Goal: Task Accomplishment & Management: Use online tool/utility

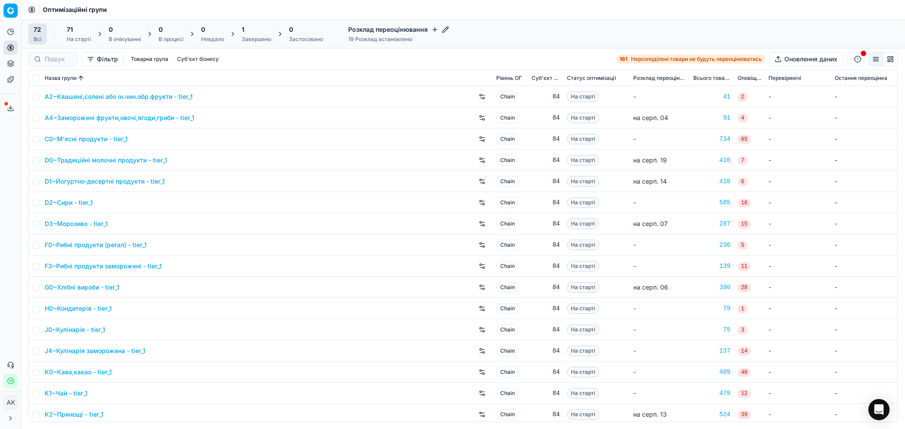
click at [255, 39] on div "Завершено" at bounding box center [257, 39] width 30 height 7
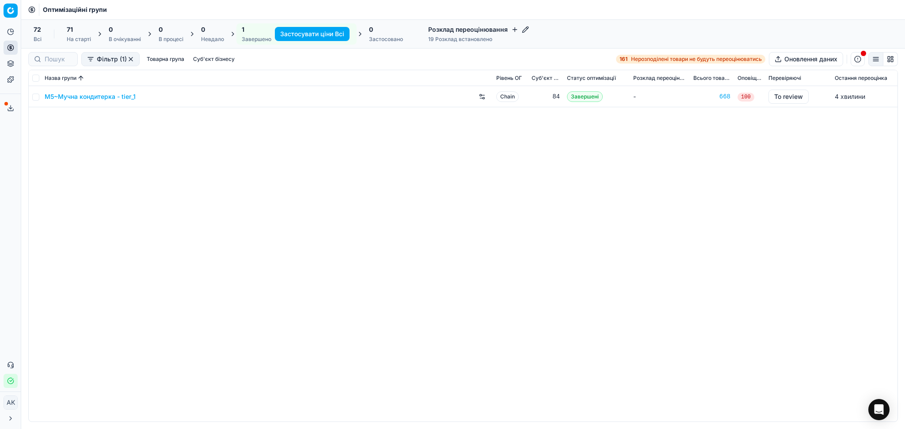
click at [369, 38] on div "Застосовано" at bounding box center [386, 39] width 34 height 7
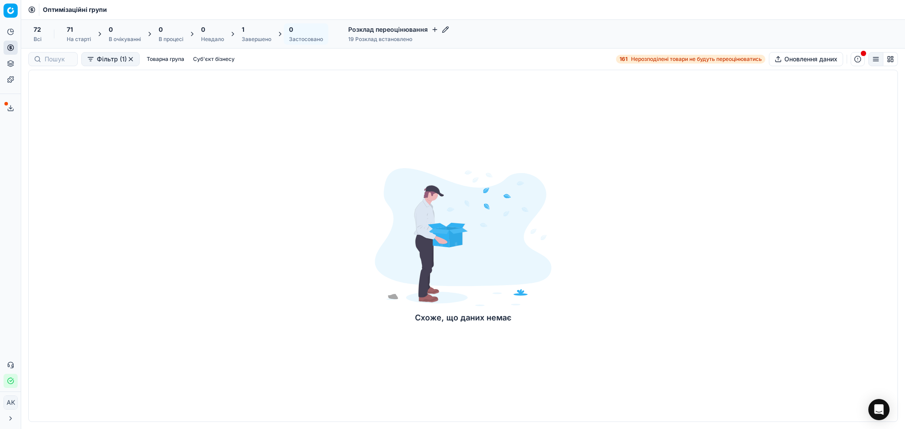
click at [126, 57] on button "Фільтр (1)" at bounding box center [110, 59] width 58 height 14
click at [127, 57] on html "Pricing platform Аналітика Цінова оптимізація Асортимент продукції Шаблони Серв…" at bounding box center [452, 214] width 905 height 429
click at [129, 60] on button "button" at bounding box center [130, 59] width 7 height 7
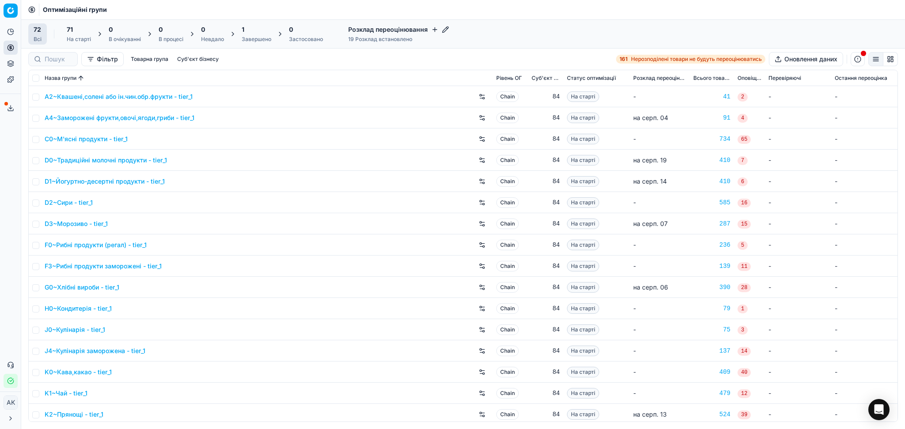
click at [224, 49] on div "Фільтр Товарна група Суб'єкт бізнесу 161 Нерозподілені товари не будуть переоці…" at bounding box center [462, 59] width 883 height 21
click at [252, 41] on div "Завершено" at bounding box center [257, 39] width 30 height 7
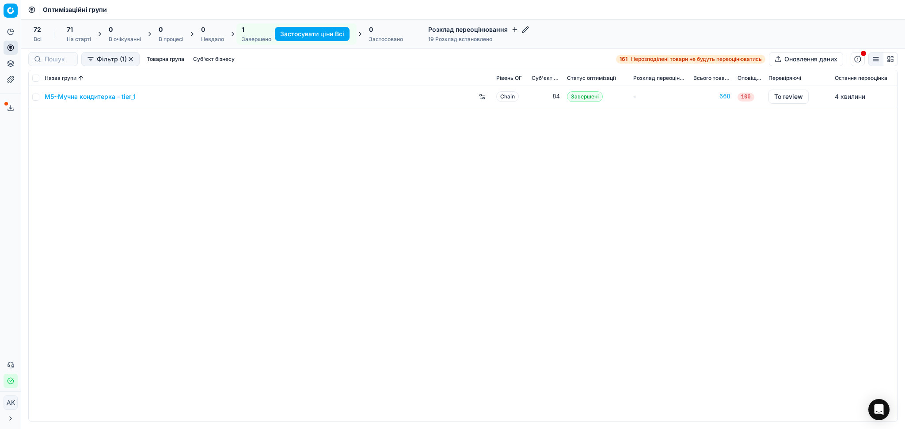
click at [525, 29] on icon "button" at bounding box center [525, 30] width 6 height 6
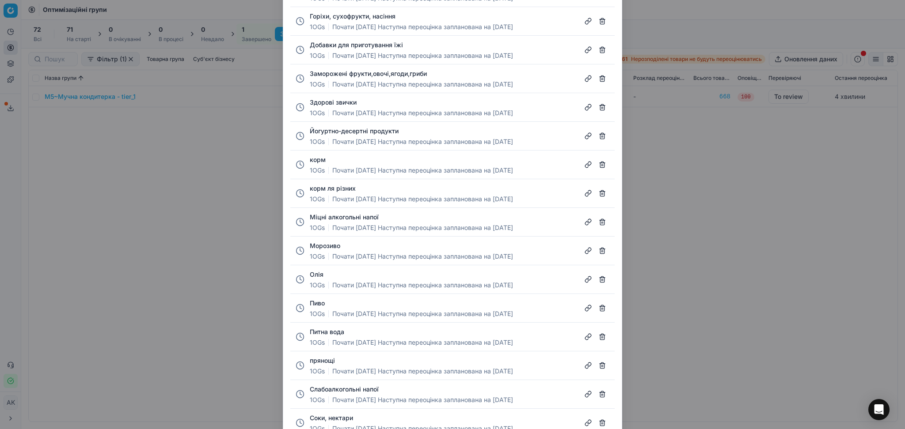
drag, startPoint x: 708, startPoint y: 261, endPoint x: 711, endPoint y: 224, distance: 36.8
click at [709, 258] on div "Налаштування розкладу Борошно 1 OGs Почати лип. 29 Наступна переоцінка запланов…" at bounding box center [452, 214] width 905 height 429
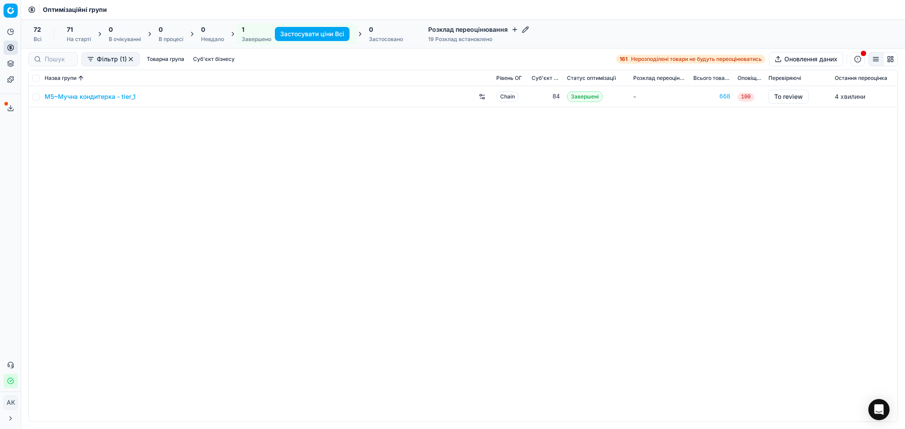
click at [41, 35] on div "72 Всі" at bounding box center [37, 33] width 19 height 21
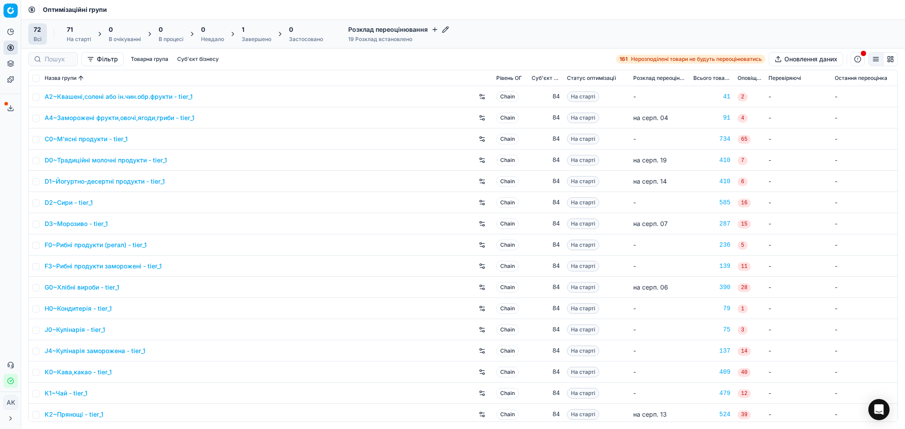
click at [393, 38] on div "19 Розклад встановлено" at bounding box center [398, 39] width 101 height 7
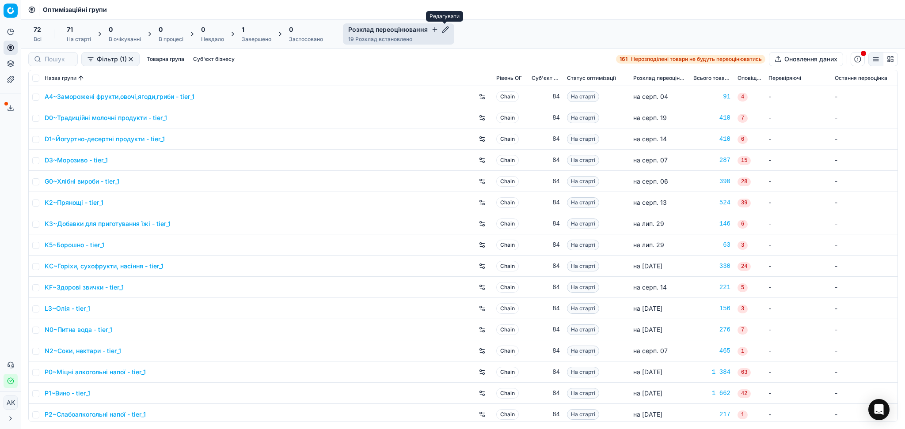
click at [445, 30] on icon "button" at bounding box center [445, 29] width 7 height 7
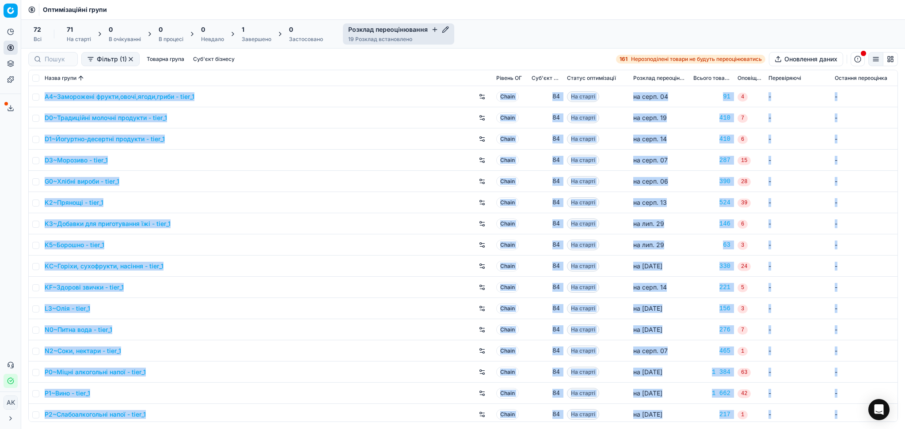
drag, startPoint x: 893, startPoint y: 261, endPoint x: 836, endPoint y: 184, distance: 96.6
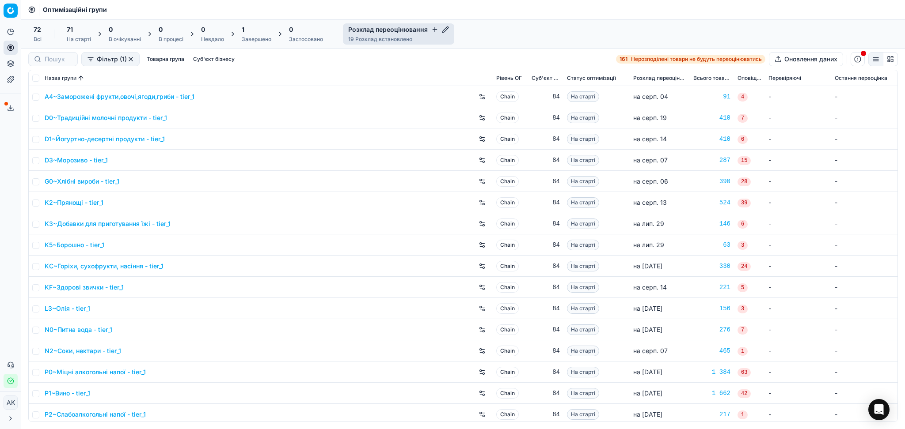
click at [511, 31] on div "72 Всі 71 На старті 0 В очікуванні 0 В процесі 0 Невдало 1 Завершено 0 Застосов…" at bounding box center [462, 33] width 869 height 21
click at [55, 62] on input at bounding box center [58, 59] width 27 height 9
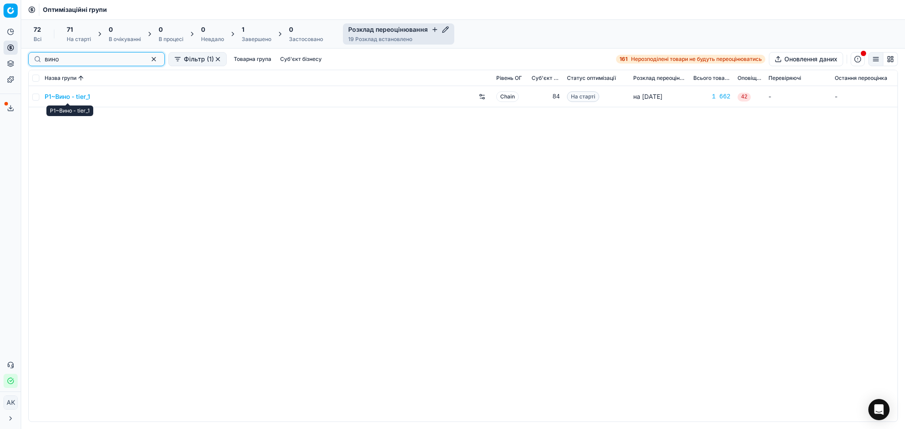
type input "вино"
click at [67, 100] on link "P1~Вино - tier_1" at bounding box center [67, 96] width 45 height 9
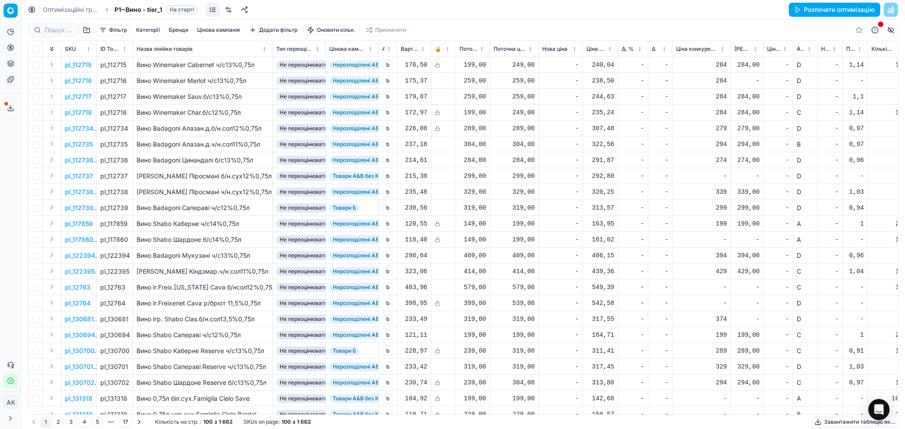
click at [75, 12] on link "Оптимізаційні групи" at bounding box center [71, 9] width 57 height 9
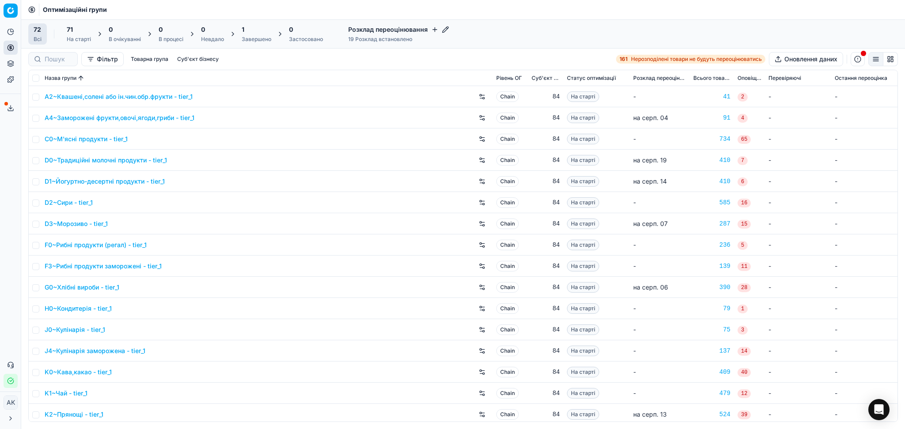
click at [448, 30] on div "Розклад переоцінювання 19 Розклад встановлено" at bounding box center [398, 33] width 111 height 21
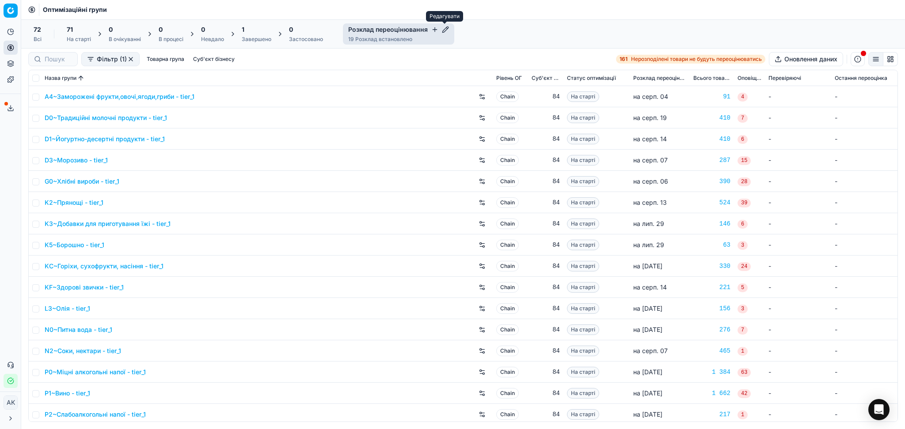
click at [444, 27] on icon "button" at bounding box center [445, 29] width 7 height 7
drag, startPoint x: 890, startPoint y: 274, endPoint x: 886, endPoint y: 308, distance: 33.8
click at [891, 290] on div "Налаштування розкладу Борошно 1 OGs Почати лип. 29 Наступна переоцінка запланов…" at bounding box center [452, 214] width 905 height 429
click at [72, 396] on link "P1~Вино - tier_1" at bounding box center [67, 393] width 45 height 9
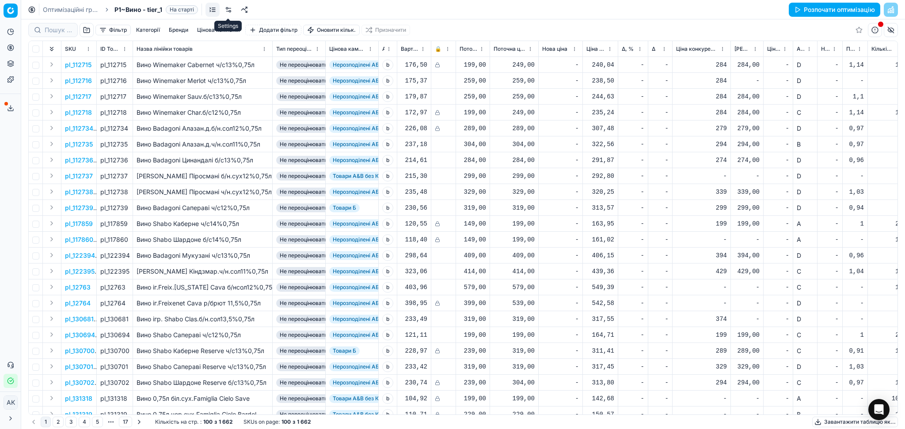
click at [227, 11] on link at bounding box center [228, 10] width 14 height 14
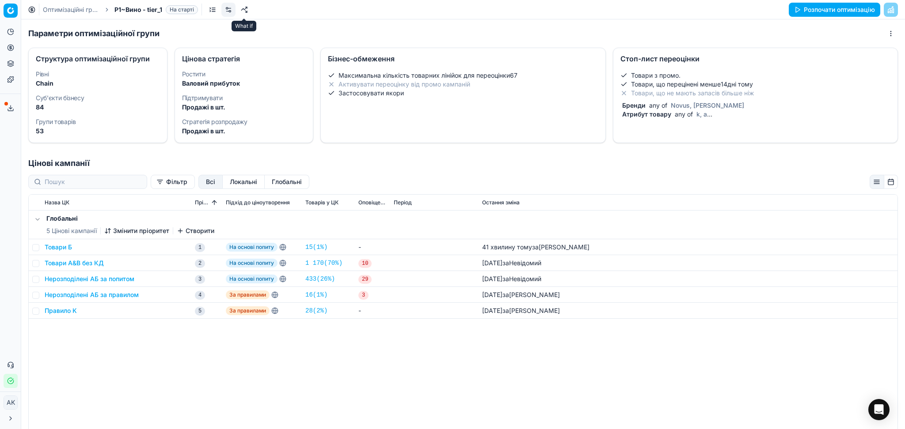
click at [246, 8] on link at bounding box center [244, 10] width 14 height 14
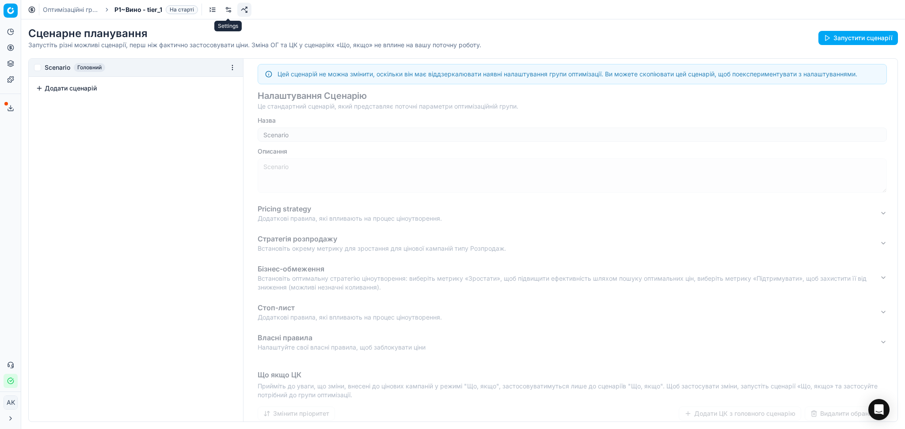
click at [216, 10] on link at bounding box center [212, 10] width 14 height 14
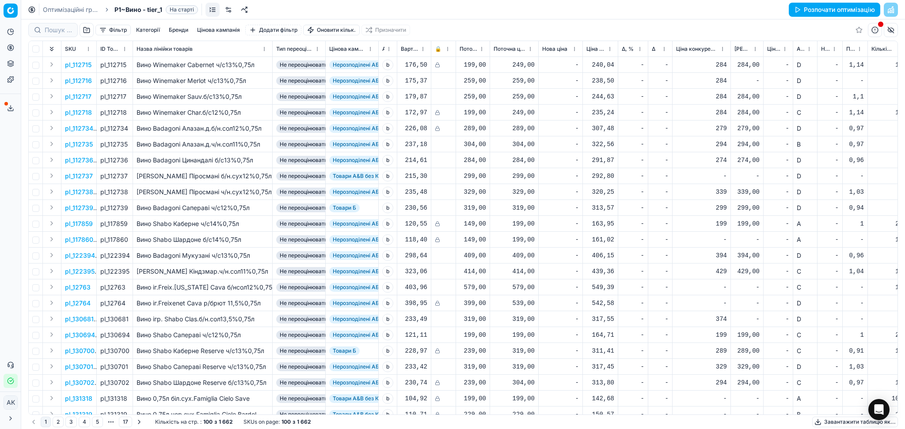
click at [87, 11] on link "Оптимізаційні групи" at bounding box center [71, 9] width 57 height 9
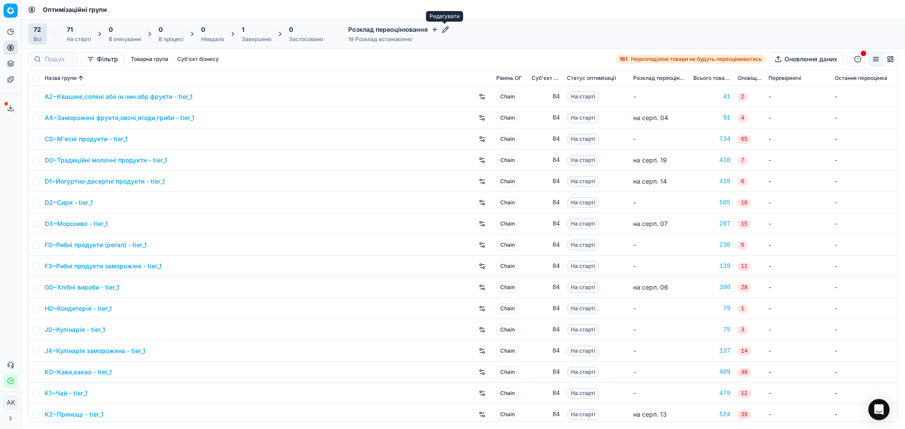
click at [442, 28] on icon "button" at bounding box center [445, 29] width 7 height 7
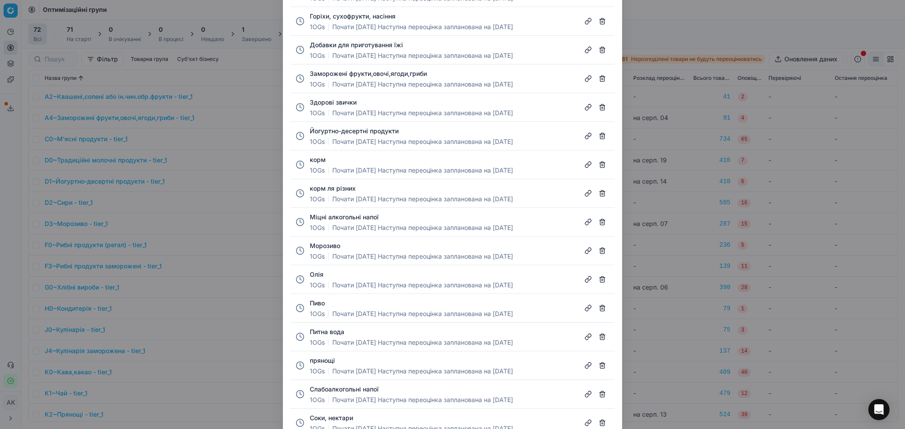
click at [711, 29] on div "Налаштування розкладу Борошно 1 OGs Почати лип. 29 Наступна переоцінка запланов…" at bounding box center [452, 214] width 905 height 429
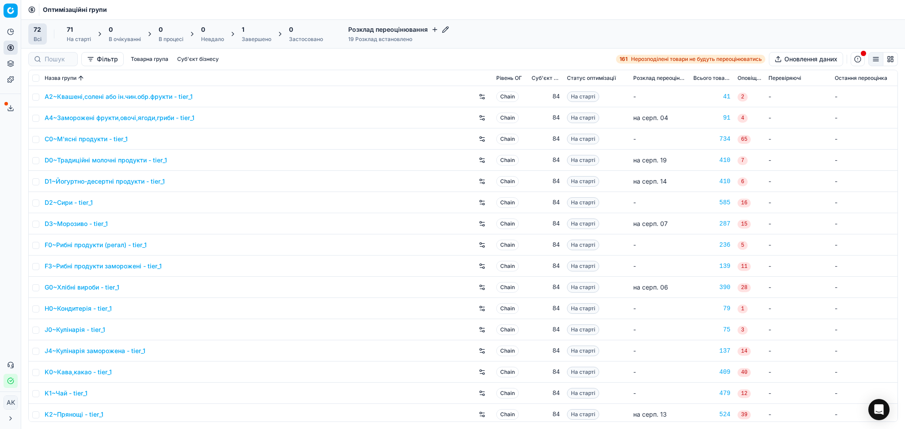
click at [654, 80] on span "Розклад переоцінювання" at bounding box center [659, 78] width 53 height 7
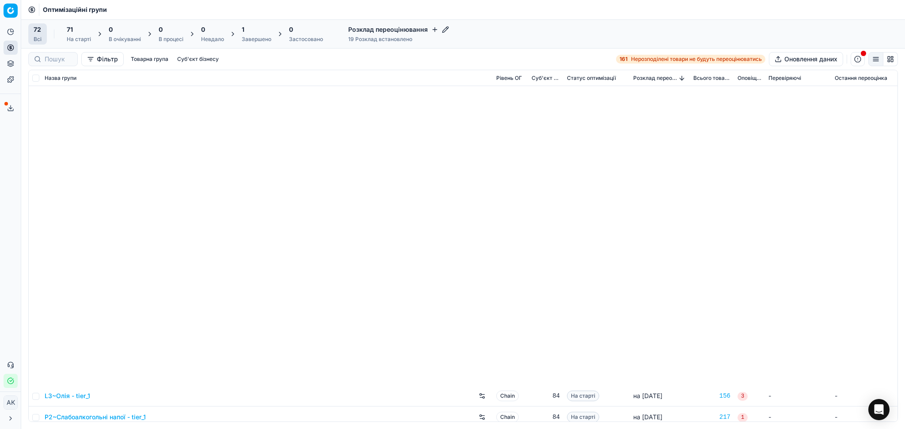
scroll to position [1190, 0]
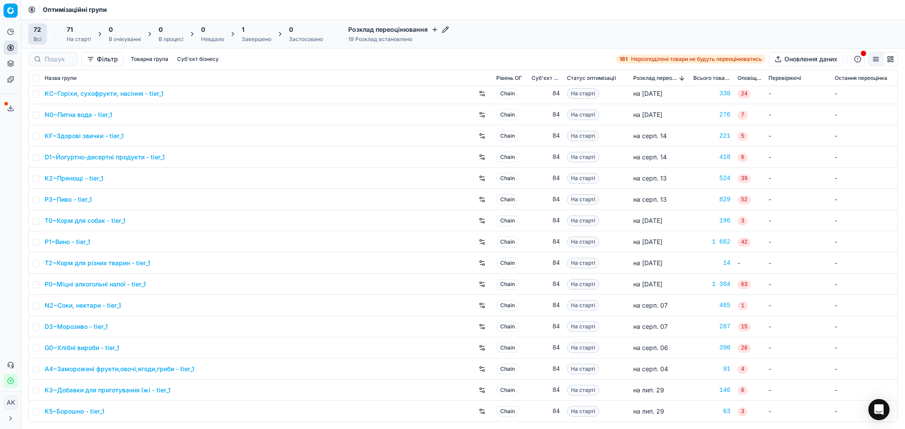
click at [660, 241] on td "на серп. 12" at bounding box center [659, 241] width 60 height 21
click at [653, 241] on span "на серп. 12" at bounding box center [647, 242] width 29 height 8
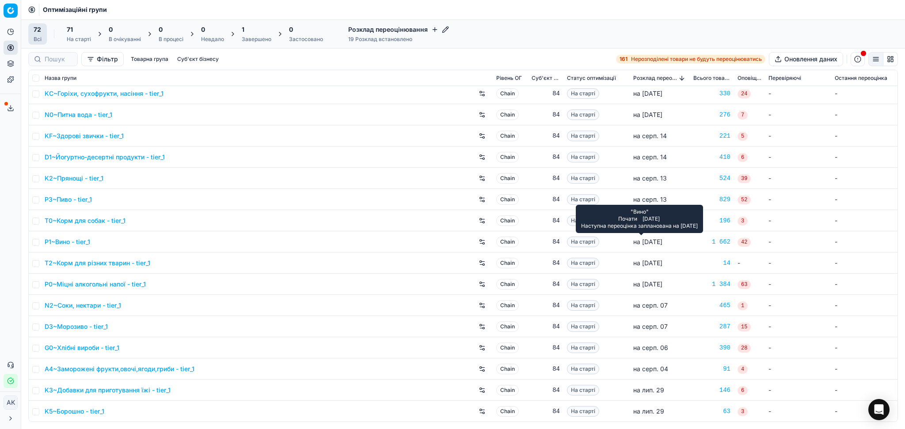
click at [653, 241] on span "на серп. 12" at bounding box center [647, 242] width 29 height 8
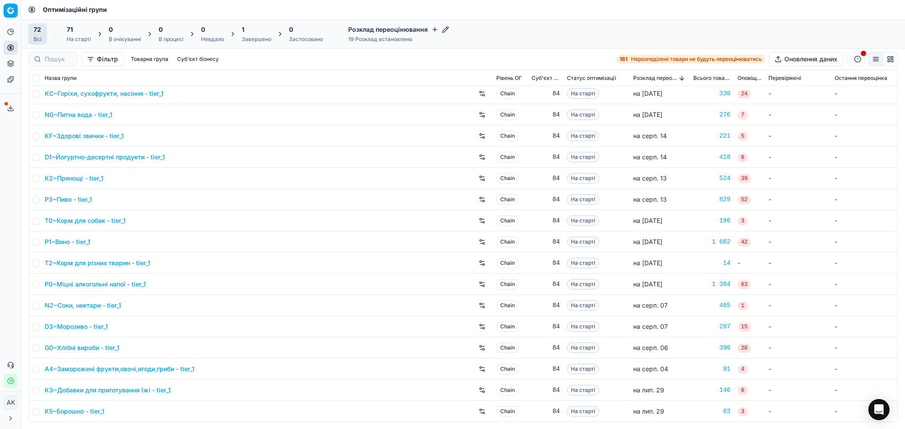
click at [435, 25] on h4 "Розклад переоцінювання" at bounding box center [398, 29] width 101 height 9
click at [431, 29] on icon "button" at bounding box center [434, 29] width 7 height 7
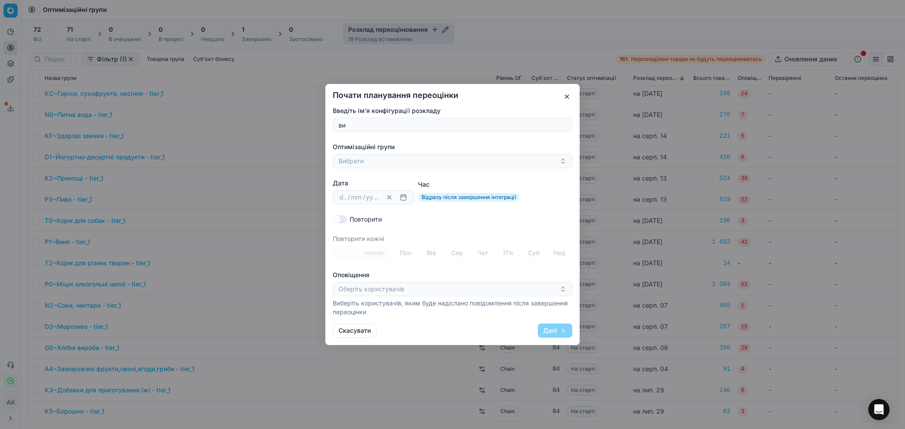
type input "в"
type input "Вино"
click at [404, 158] on button "Вибрати" at bounding box center [452, 161] width 239 height 14
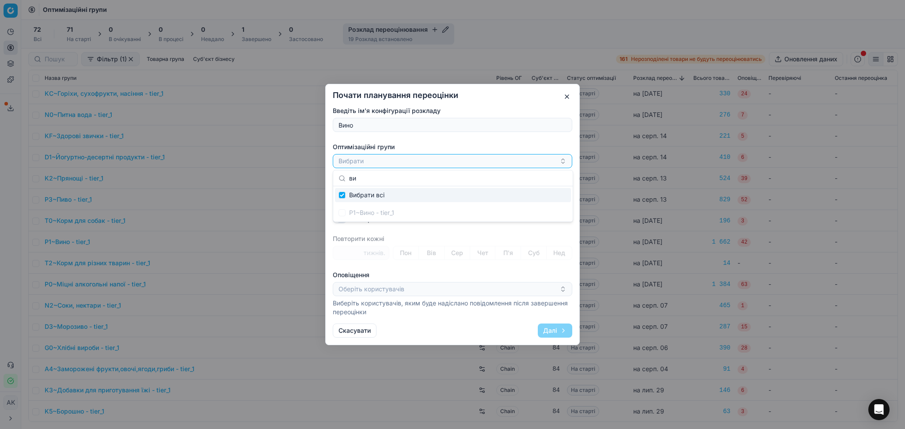
type input "вин"
checkbox input "true"
type input "вино"
click at [387, 216] on div "P1~Вино - tier_1" at bounding box center [453, 213] width 236 height 14
click at [342, 213] on div "P1~Вино - tier_1" at bounding box center [453, 213] width 236 height 14
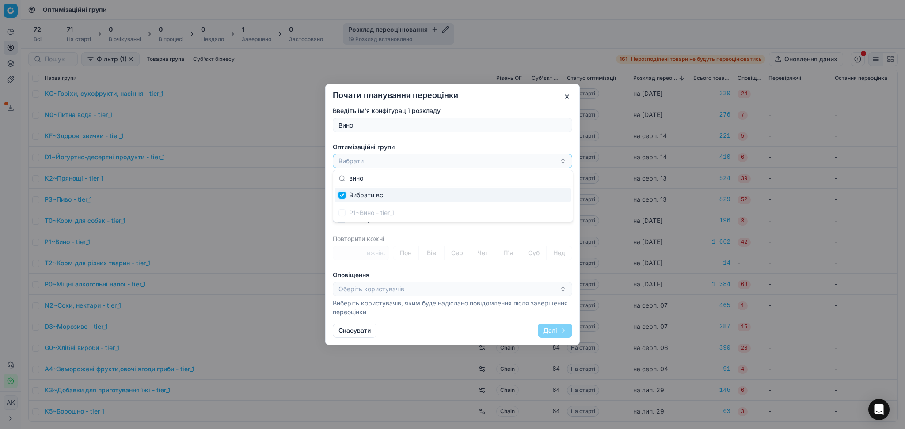
click at [341, 193] on input "Suggestions" at bounding box center [341, 195] width 7 height 7
click at [342, 197] on input "Suggestions" at bounding box center [341, 195] width 7 height 7
click at [343, 193] on input "Suggestions" at bounding box center [341, 195] width 7 height 7
checkbox input "true"
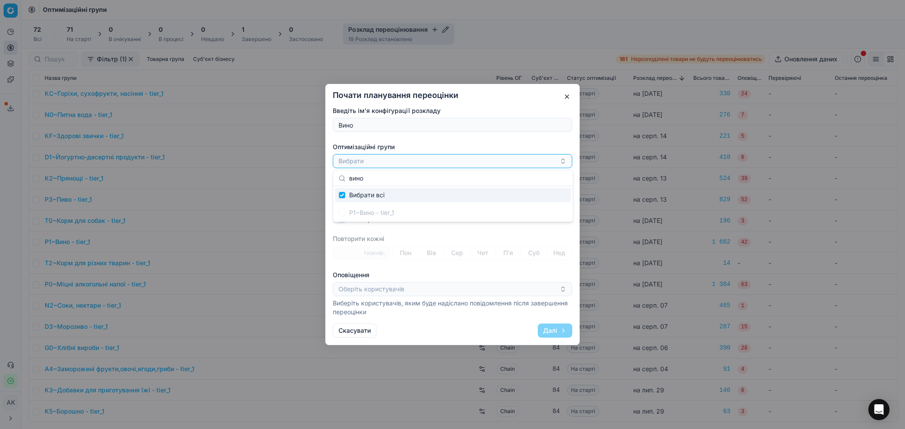
click at [397, 194] on div "Вибрати всі" at bounding box center [453, 195] width 236 height 14
drag, startPoint x: 382, startPoint y: 153, endPoint x: 384, endPoint y: 163, distance: 10.0
click at [382, 155] on div "Оптимізаційні групи Вибрати" at bounding box center [452, 156] width 239 height 26
click at [401, 161] on button "Вибрати" at bounding box center [452, 161] width 239 height 14
checkbox input "false"
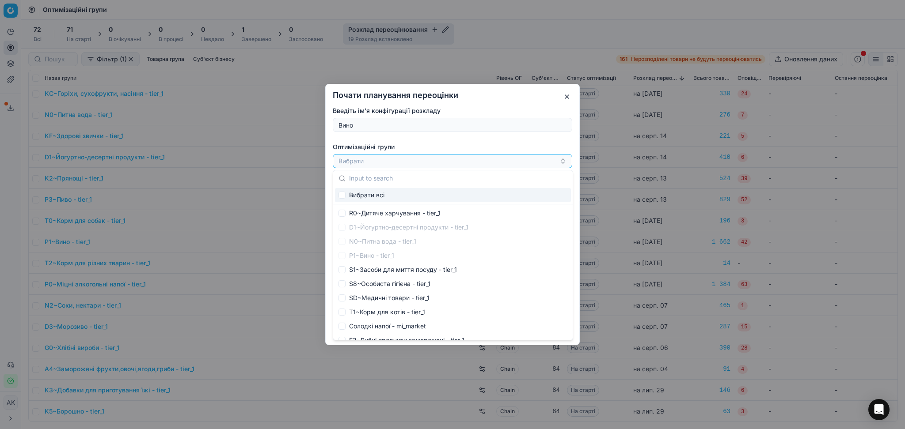
scroll to position [765, 0]
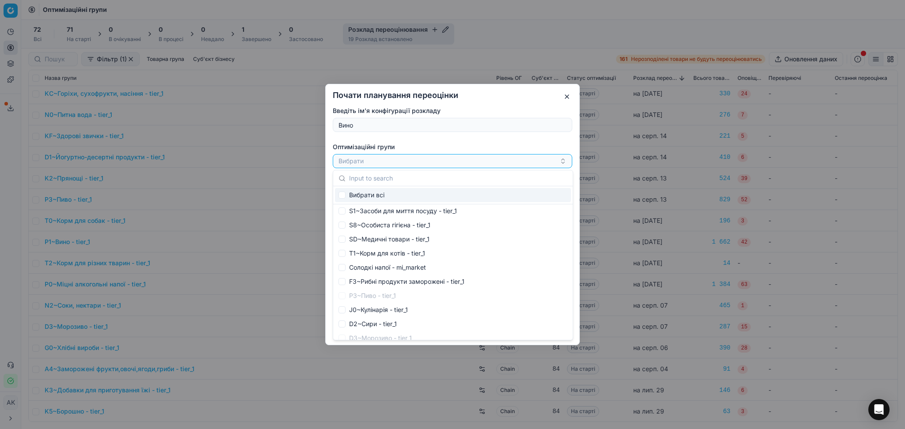
click at [571, 98] on button "button" at bounding box center [566, 96] width 11 height 11
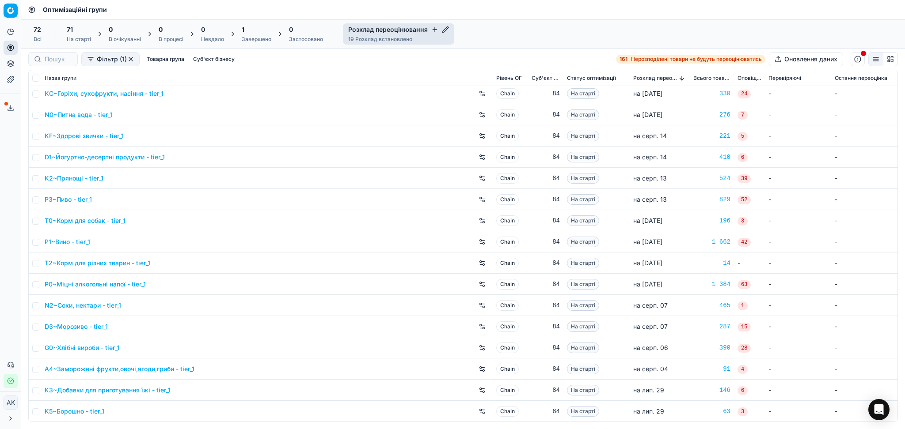
click at [444, 30] on icon "button" at bounding box center [445, 29] width 7 height 7
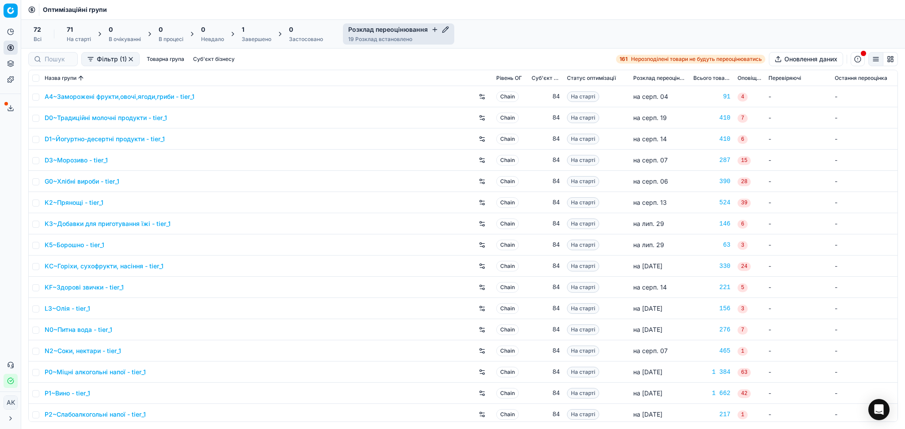
drag, startPoint x: 132, startPoint y: 60, endPoint x: 160, endPoint y: 57, distance: 28.8
click at [132, 60] on button "button" at bounding box center [130, 59] width 7 height 7
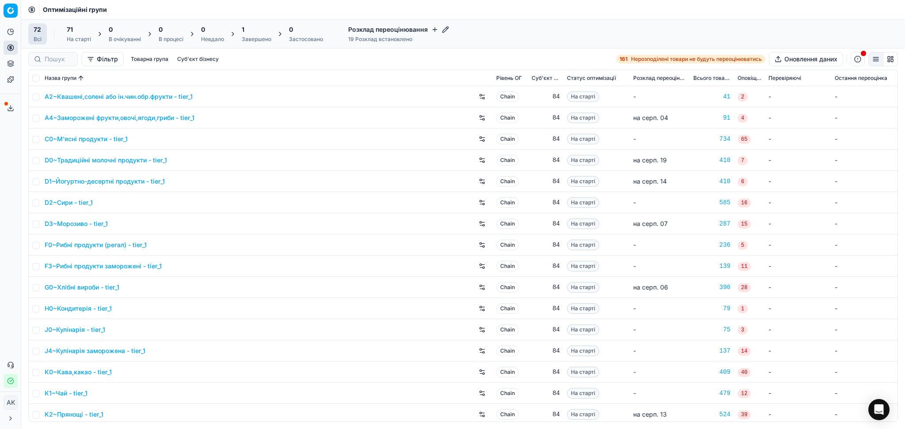
click at [448, 30] on div "Розклад переоцінювання 19 Розклад встановлено" at bounding box center [398, 33] width 111 height 21
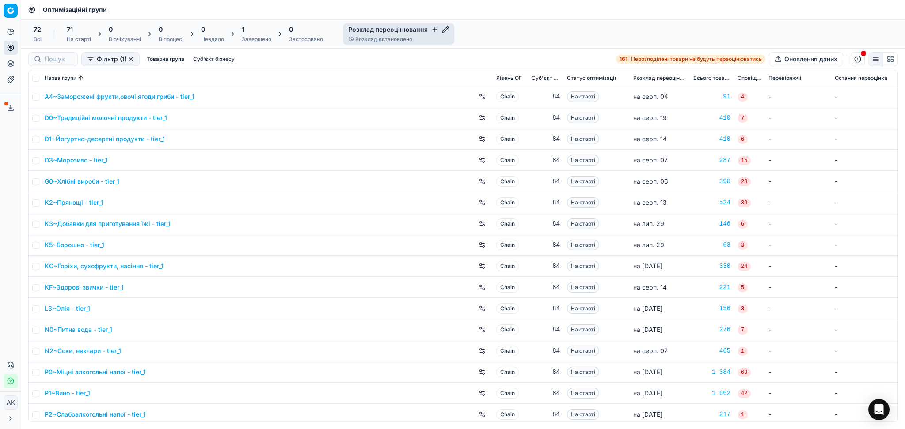
click at [444, 29] on icon "button" at bounding box center [445, 29] width 7 height 7
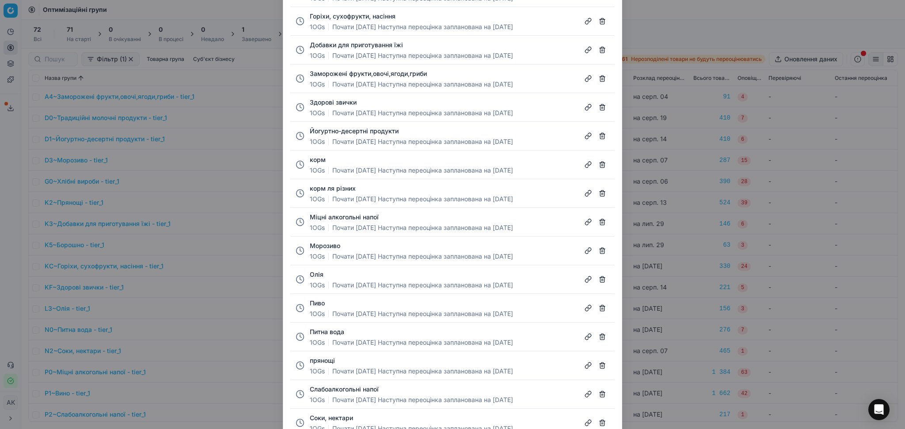
click at [685, 29] on div "Налаштування розкладу Борошно 1 OGs Почати лип. 29 Наступна переоцінка запланов…" at bounding box center [452, 214] width 905 height 429
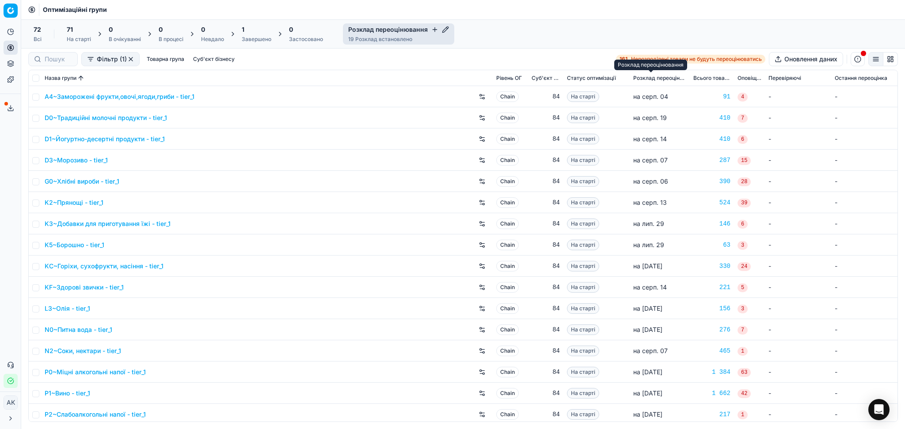
click at [653, 77] on span "Розклад переоцінювання" at bounding box center [659, 78] width 53 height 7
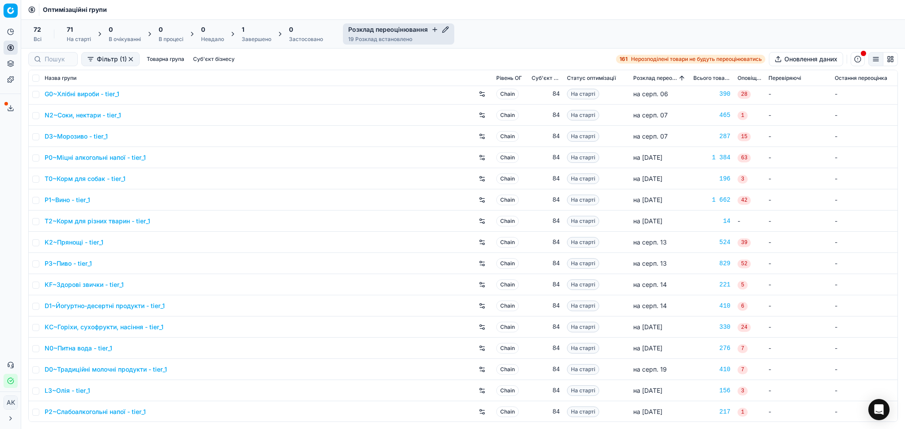
scroll to position [67, 0]
